Goal: Transaction & Acquisition: Obtain resource

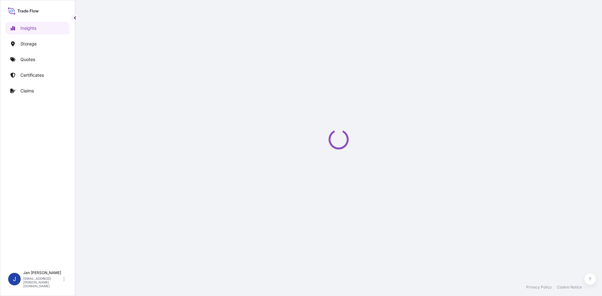
select select "2025"
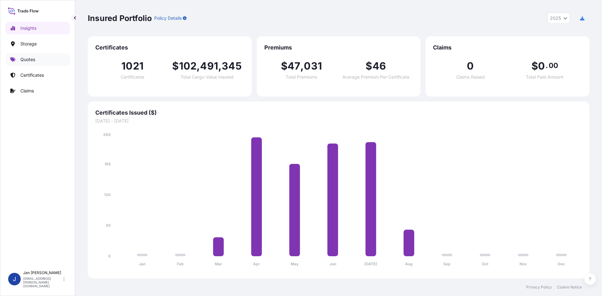
click at [33, 56] on link "Quotes" at bounding box center [37, 59] width 65 height 13
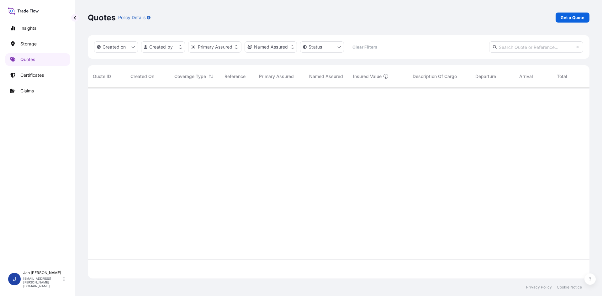
scroll to position [190, 497]
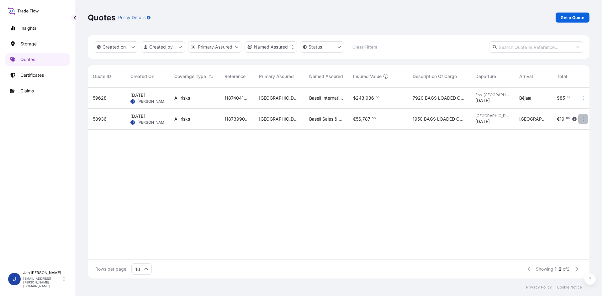
click at [581, 119] on icon "button" at bounding box center [583, 119] width 4 height 4
click at [567, 129] on p "Duplicate quote" at bounding box center [557, 132] width 33 height 6
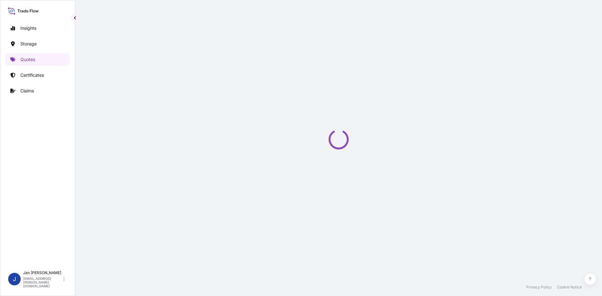
select select "Water"
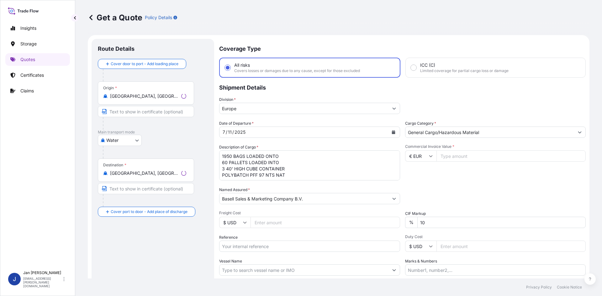
scroll to position [10, 0]
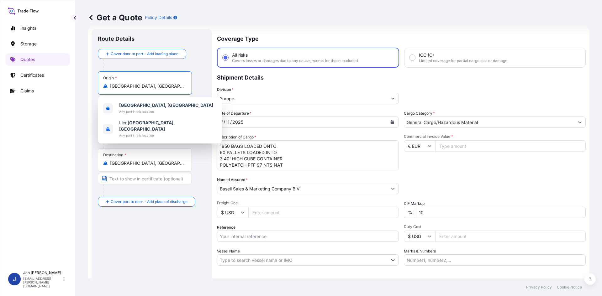
click at [145, 87] on input "[GEOGRAPHIC_DATA], [GEOGRAPHIC_DATA]" at bounding box center [147, 86] width 74 height 6
drag, startPoint x: 137, startPoint y: 84, endPoint x: 90, endPoint y: 91, distance: 47.5
click at [91, 91] on form "Route Details Cover door to port - Add loading place Place of loading Road / In…" at bounding box center [339, 170] width 502 height 291
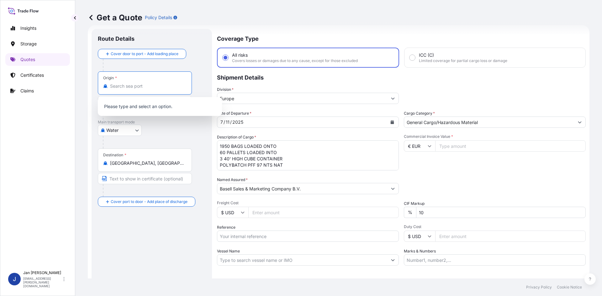
click at [123, 87] on input "Origin *" at bounding box center [147, 86] width 74 height 6
paste input "g"
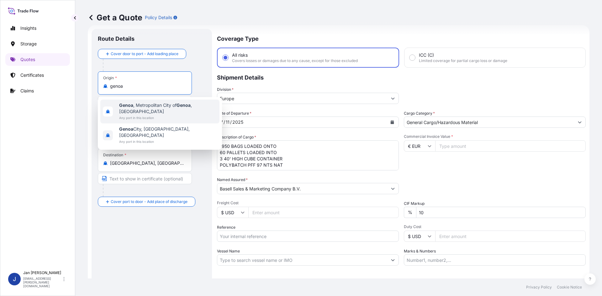
click at [142, 104] on span "[GEOGRAPHIC_DATA] , [GEOGRAPHIC_DATA] of [GEOGRAPHIC_DATA] , [GEOGRAPHIC_DATA]" at bounding box center [168, 108] width 98 height 13
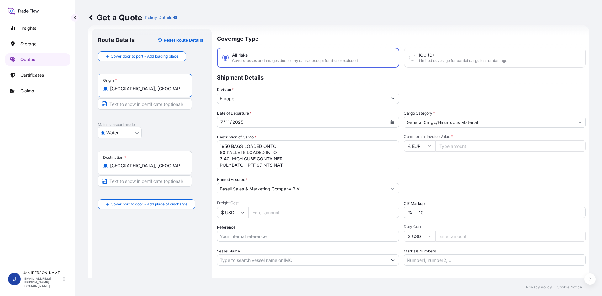
type input "[GEOGRAPHIC_DATA], [GEOGRAPHIC_DATA] of [GEOGRAPHIC_DATA], [GEOGRAPHIC_DATA]"
click at [144, 165] on input "[GEOGRAPHIC_DATA], [GEOGRAPHIC_DATA]" at bounding box center [147, 166] width 74 height 6
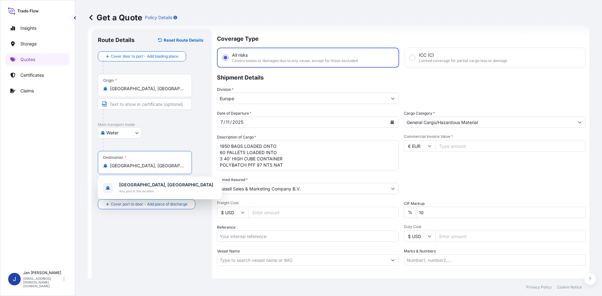
drag, startPoint x: 149, startPoint y: 165, endPoint x: 103, endPoint y: 166, distance: 46.1
click at [103, 166] on div "Destination * [GEOGRAPHIC_DATA], [GEOGRAPHIC_DATA]" at bounding box center [145, 162] width 94 height 23
drag, startPoint x: 146, startPoint y: 159, endPoint x: 146, endPoint y: 164, distance: 4.7
click at [146, 163] on div "Destination * [GEOGRAPHIC_DATA], [GEOGRAPHIC_DATA]" at bounding box center [145, 162] width 94 height 23
click at [146, 163] on input "[GEOGRAPHIC_DATA], [GEOGRAPHIC_DATA]" at bounding box center [147, 166] width 74 height 6
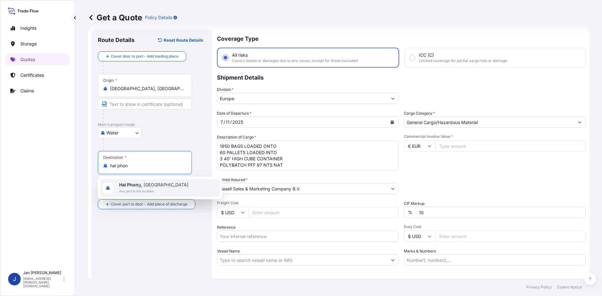
click at [153, 186] on span "Hai Phon g, [GEOGRAPHIC_DATA]" at bounding box center [153, 185] width 69 height 6
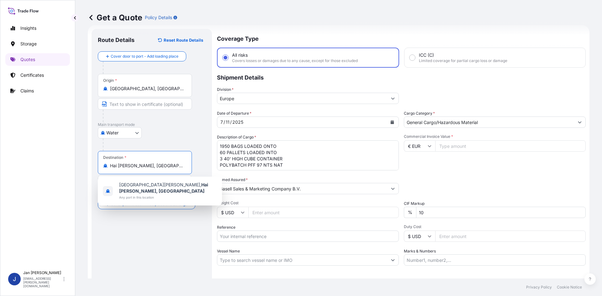
drag, startPoint x: 158, startPoint y: 165, endPoint x: 46, endPoint y: 170, distance: 112.0
click at [46, 170] on div "Insights Storage Quotes Certificates Claims J [PERSON_NAME] [EMAIL_ADDRESS][PER…" at bounding box center [301, 148] width 602 height 296
paste input "[PERSON_NAME]"
drag, startPoint x: 160, startPoint y: 169, endPoint x: 73, endPoint y: 169, distance: 86.8
click at [73, 168] on div "Insights Storage Quotes Certificates Claims J [PERSON_NAME] [EMAIL_ADDRESS][PER…" at bounding box center [301, 148] width 602 height 296
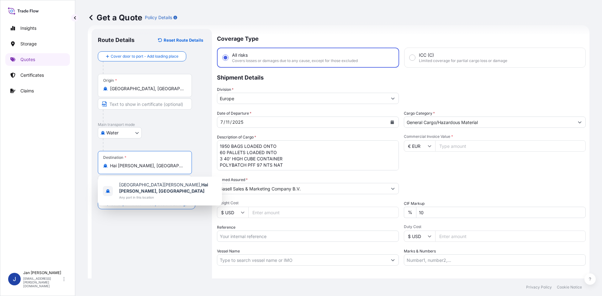
paste input "BAC NINH"
click at [179, 189] on div "[GEOGRAPHIC_DATA], [GEOGRAPHIC_DATA] , [GEOGRAPHIC_DATA] Any port in this locat…" at bounding box center [159, 191] width 119 height 24
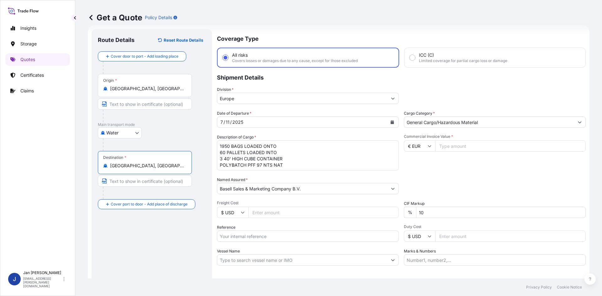
type input "[GEOGRAPHIC_DATA], [GEOGRAPHIC_DATA], [GEOGRAPHIC_DATA]"
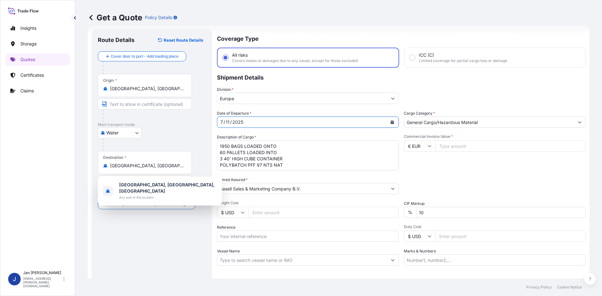
click at [262, 125] on div "[DATE]" at bounding box center [302, 122] width 170 height 11
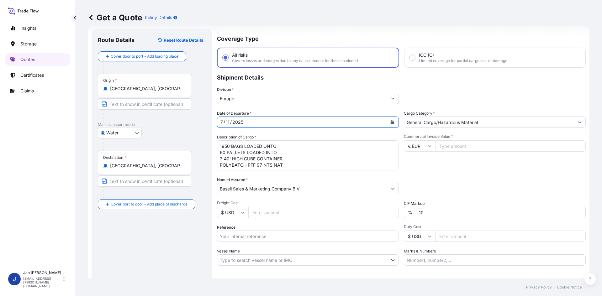
click at [290, 123] on div "[DATE]" at bounding box center [302, 122] width 170 height 11
click at [392, 125] on button "Calendar" at bounding box center [392, 122] width 10 height 10
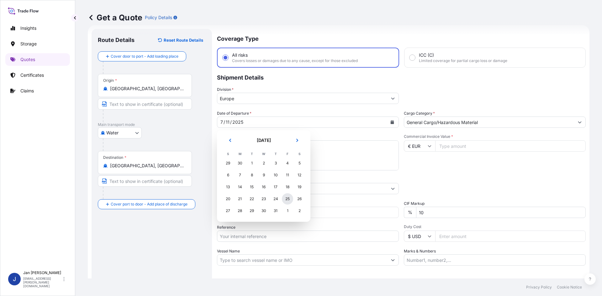
click at [285, 198] on div "25" at bounding box center [287, 198] width 11 height 11
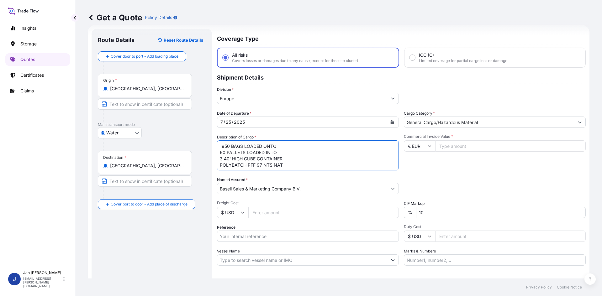
scroll to position [1, 0]
drag, startPoint x: 225, startPoint y: 154, endPoint x: 305, endPoint y: 194, distance: 89.7
click at [305, 194] on div "Date of Departure * [DATE] Cargo Category * General Cargo/Hazardous Material De…" at bounding box center [401, 187] width 369 height 155
paste textarea "IN 25KG BAG 14 DAYS FREE DETENTION TAX CODE: 2301051900 FREIGHT PREPAID"
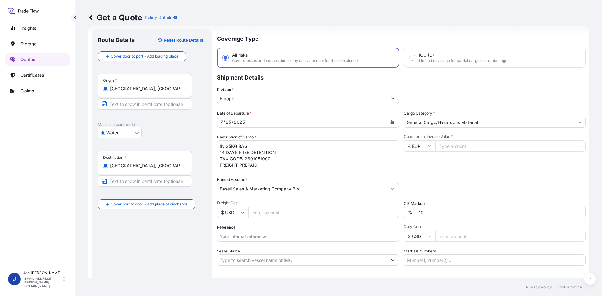
click at [218, 144] on textarea "1950 BAGS LOADED ONTO 60 PALLETS LOADED INTO 3 40' HIGH CUBE CONTAINER POLYBATC…" at bounding box center [308, 155] width 182 height 30
paste textarea "825"
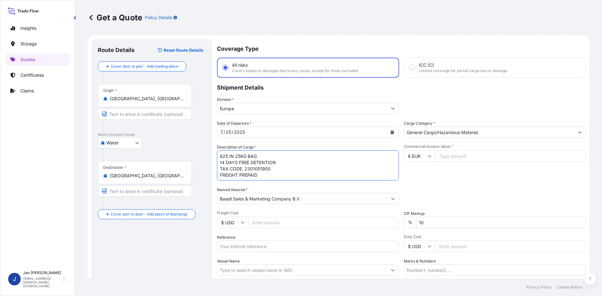
scroll to position [48, 0]
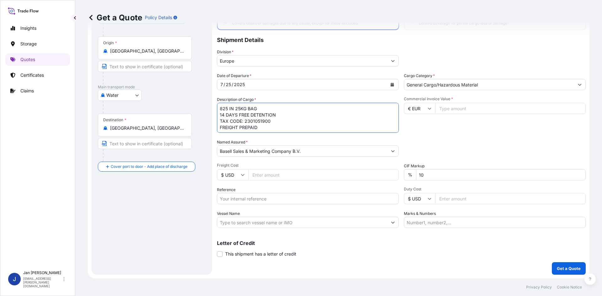
type textarea "825 IN 25KG BAG 14 DAYS FREE DETENTION TAX CODE: 2301051900 FREIGHT PREPAID"
click at [250, 197] on input "Reference" at bounding box center [308, 198] width 182 height 11
paste input "1505190979"
type input "1505190979"
click at [257, 223] on input "Vessel Name" at bounding box center [302, 222] width 170 height 11
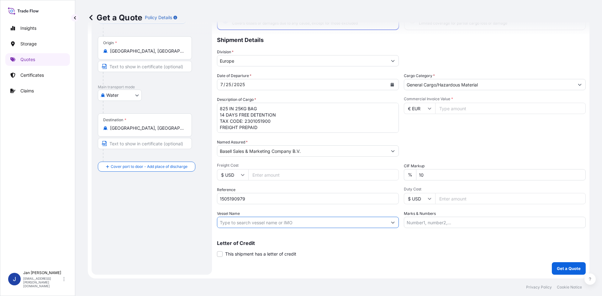
paste input "YM WONDERLAND"
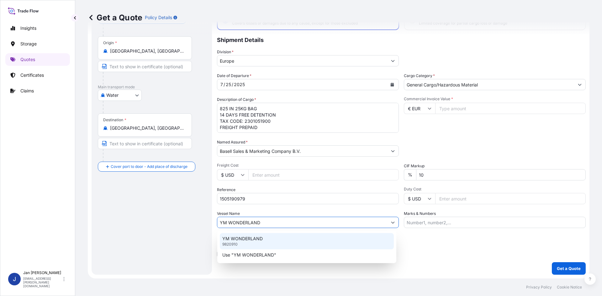
click at [281, 218] on input "YM WONDERLAND" at bounding box center [302, 222] width 170 height 11
click at [272, 241] on div "YM WONDERLAND 9820910" at bounding box center [307, 241] width 174 height 16
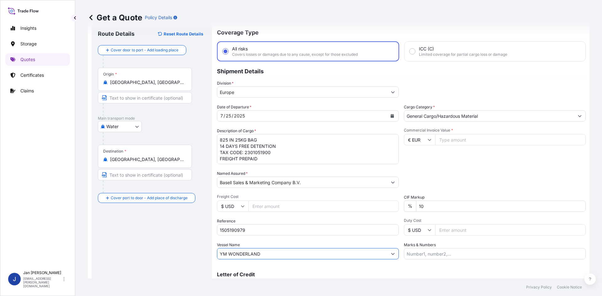
scroll to position [0, 0]
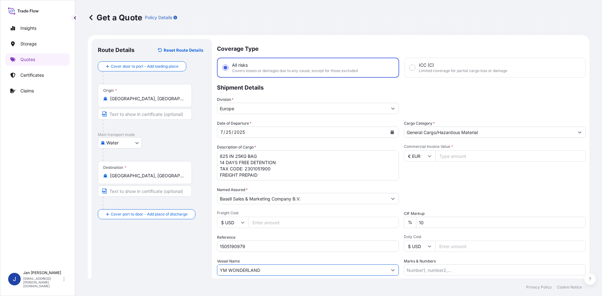
type input "YM WONDERLAND"
click at [442, 153] on input "Commercial Invoice Value *" at bounding box center [510, 155] width 150 height 11
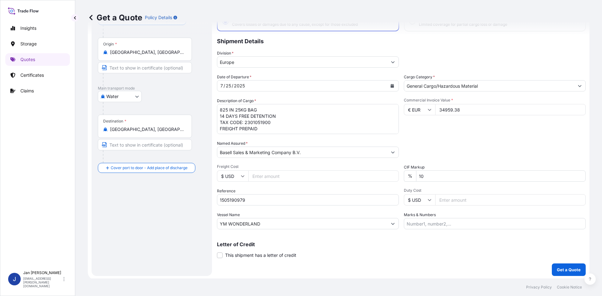
scroll to position [48, 0]
type input "34959.38"
click at [557, 269] on p "Get a Quote" at bounding box center [569, 269] width 24 height 6
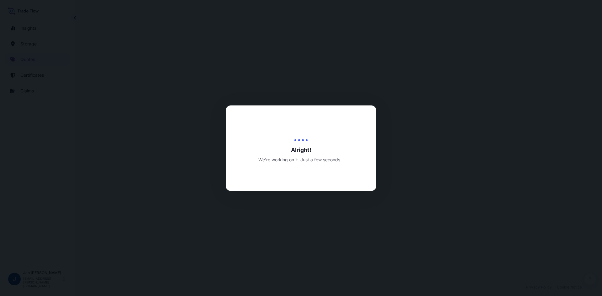
select select "Water"
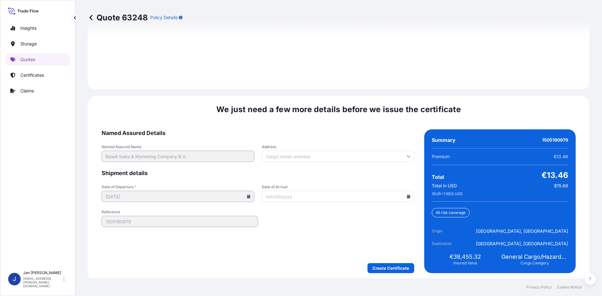
scroll to position [899, 0]
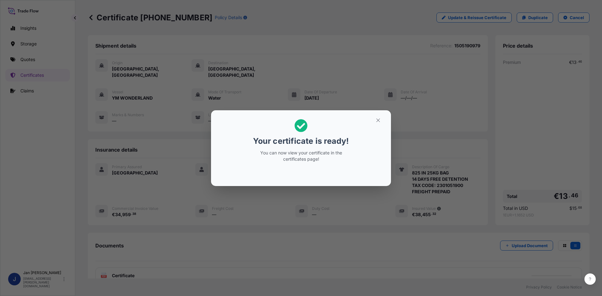
click at [373, 227] on div "Your certificate is ready! You can now view your certificate in the certificate…" at bounding box center [301, 148] width 602 height 296
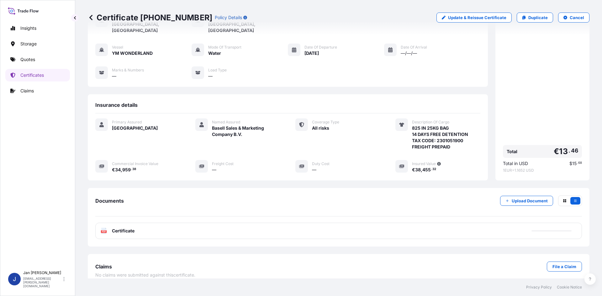
scroll to position [46, 0]
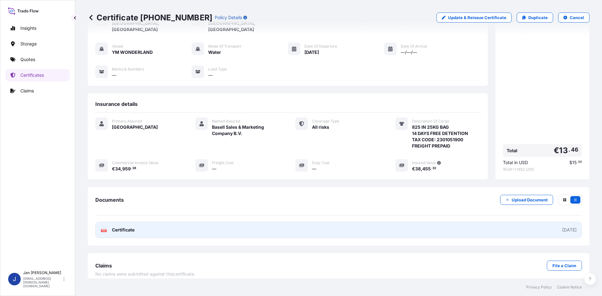
click at [406, 229] on link "PDF Certificate [DATE]" at bounding box center [338, 230] width 486 height 16
